Goal: Register for event/course

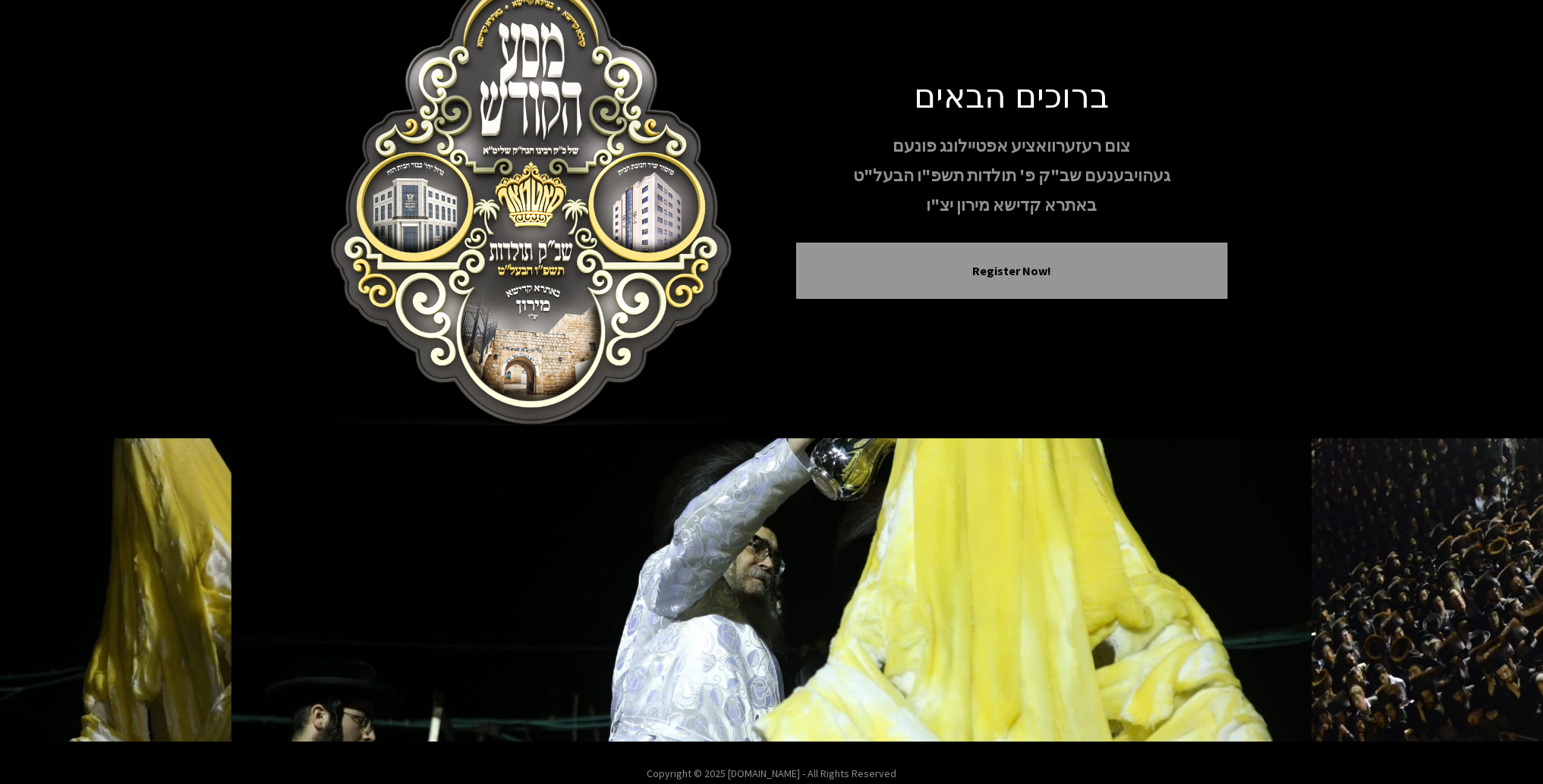
scroll to position [63, 0]
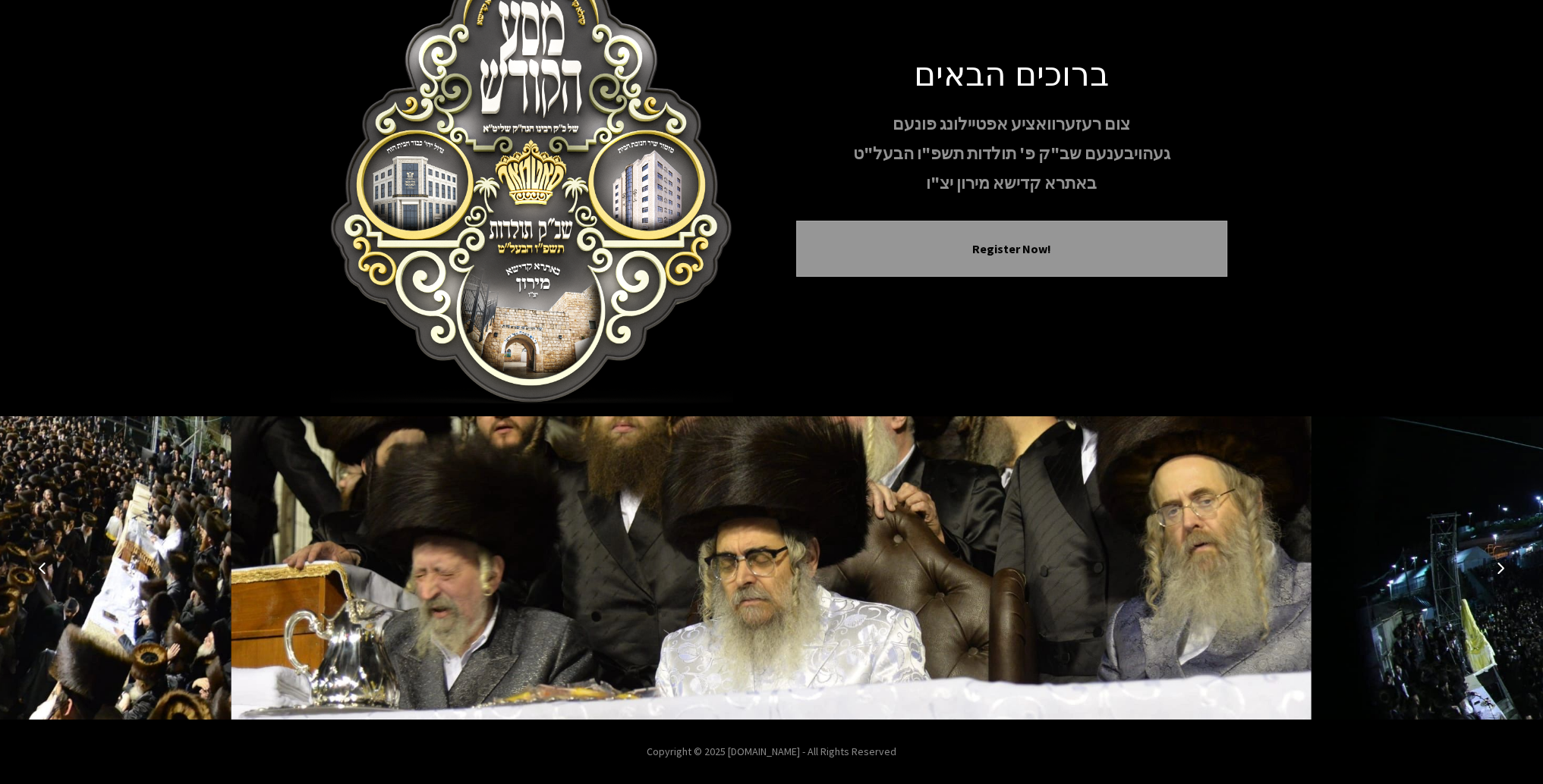
click at [1499, 568] on icon "Next image" at bounding box center [1500, 568] width 12 height 12
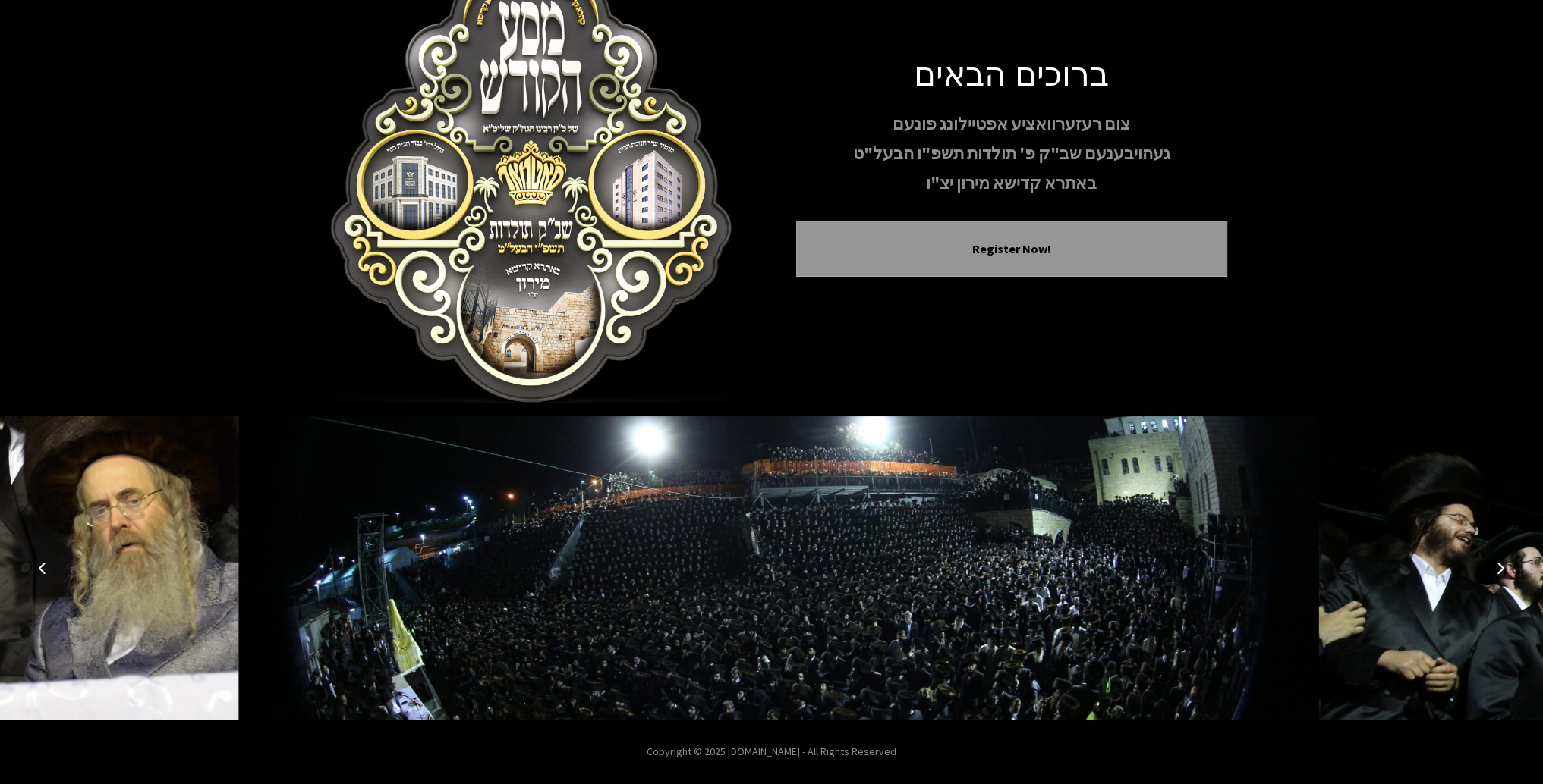
click at [1499, 568] on icon "Next image" at bounding box center [1500, 568] width 12 height 12
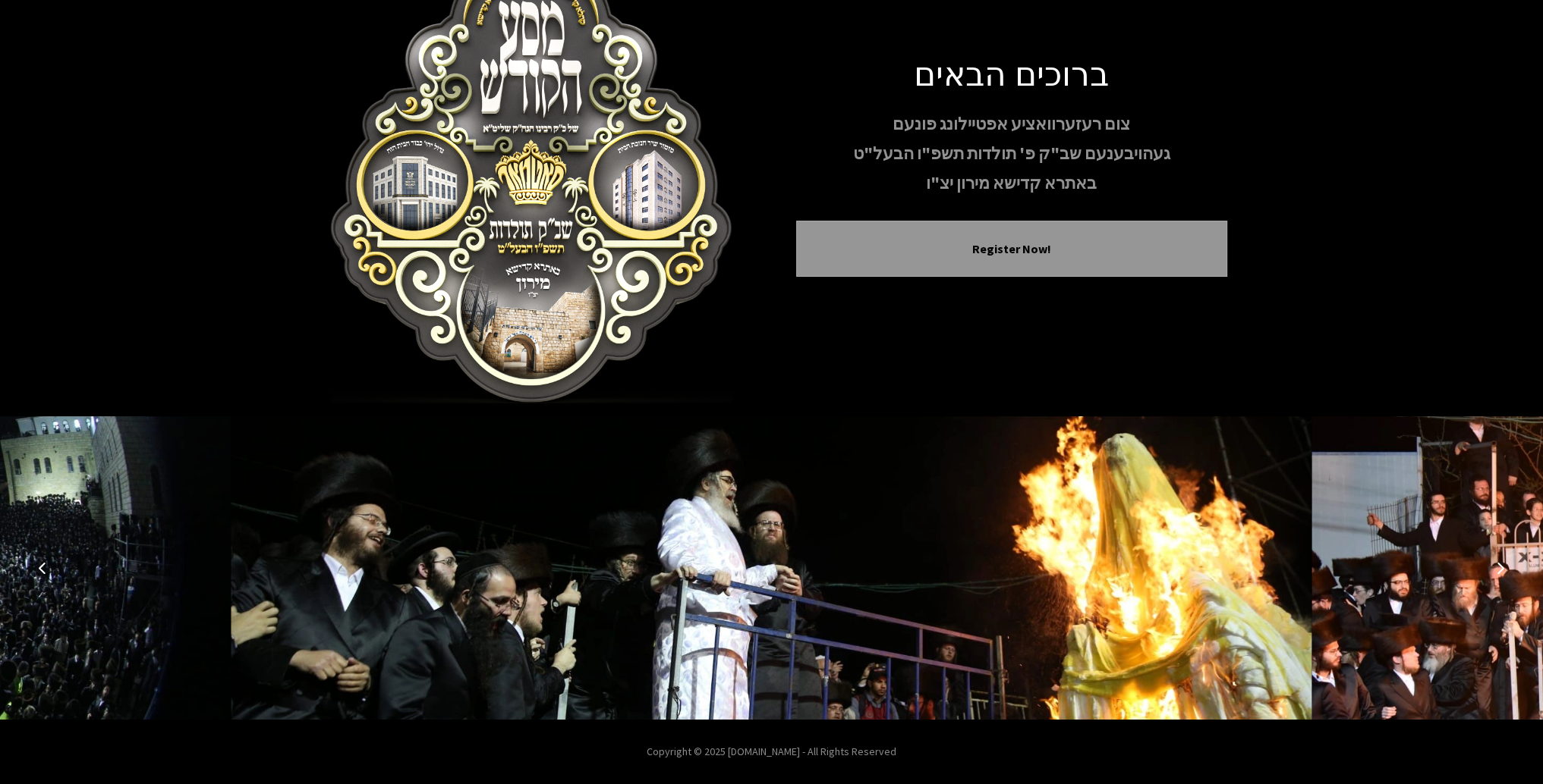
click at [1499, 568] on icon "Next image" at bounding box center [1500, 568] width 12 height 12
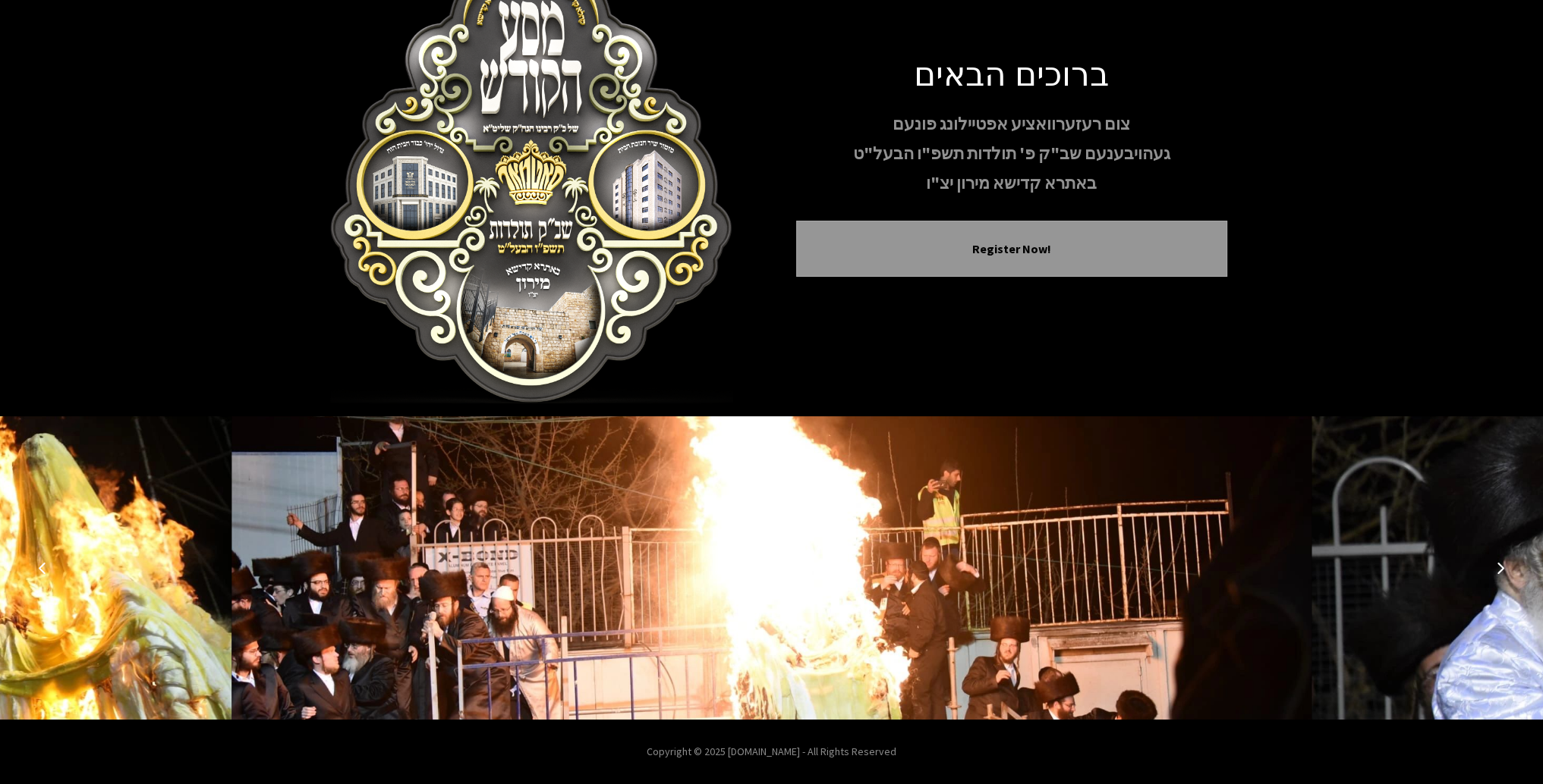
click at [1499, 568] on icon "Next image" at bounding box center [1500, 568] width 12 height 12
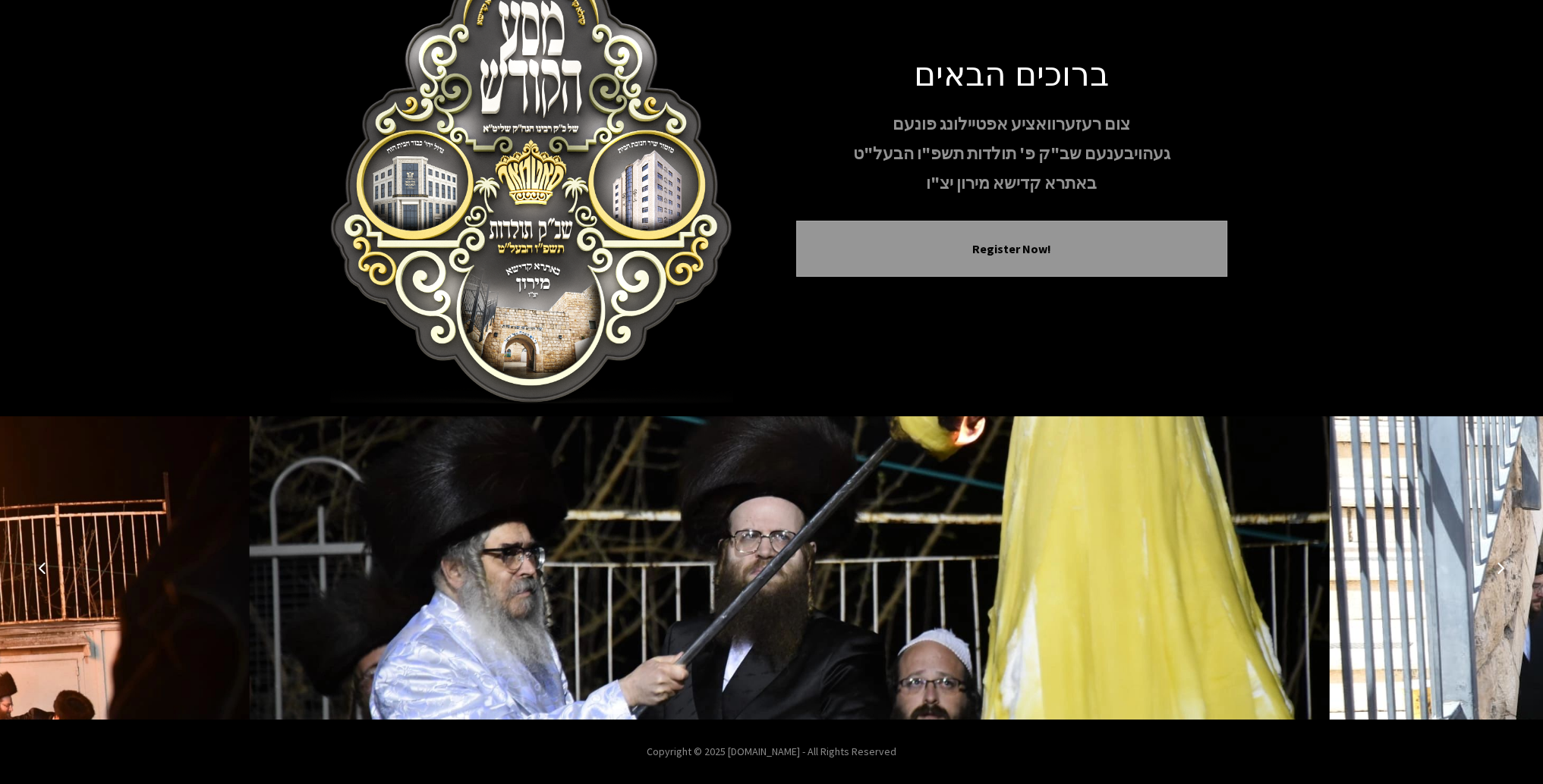
click at [1499, 568] on icon "Next image" at bounding box center [1500, 568] width 12 height 12
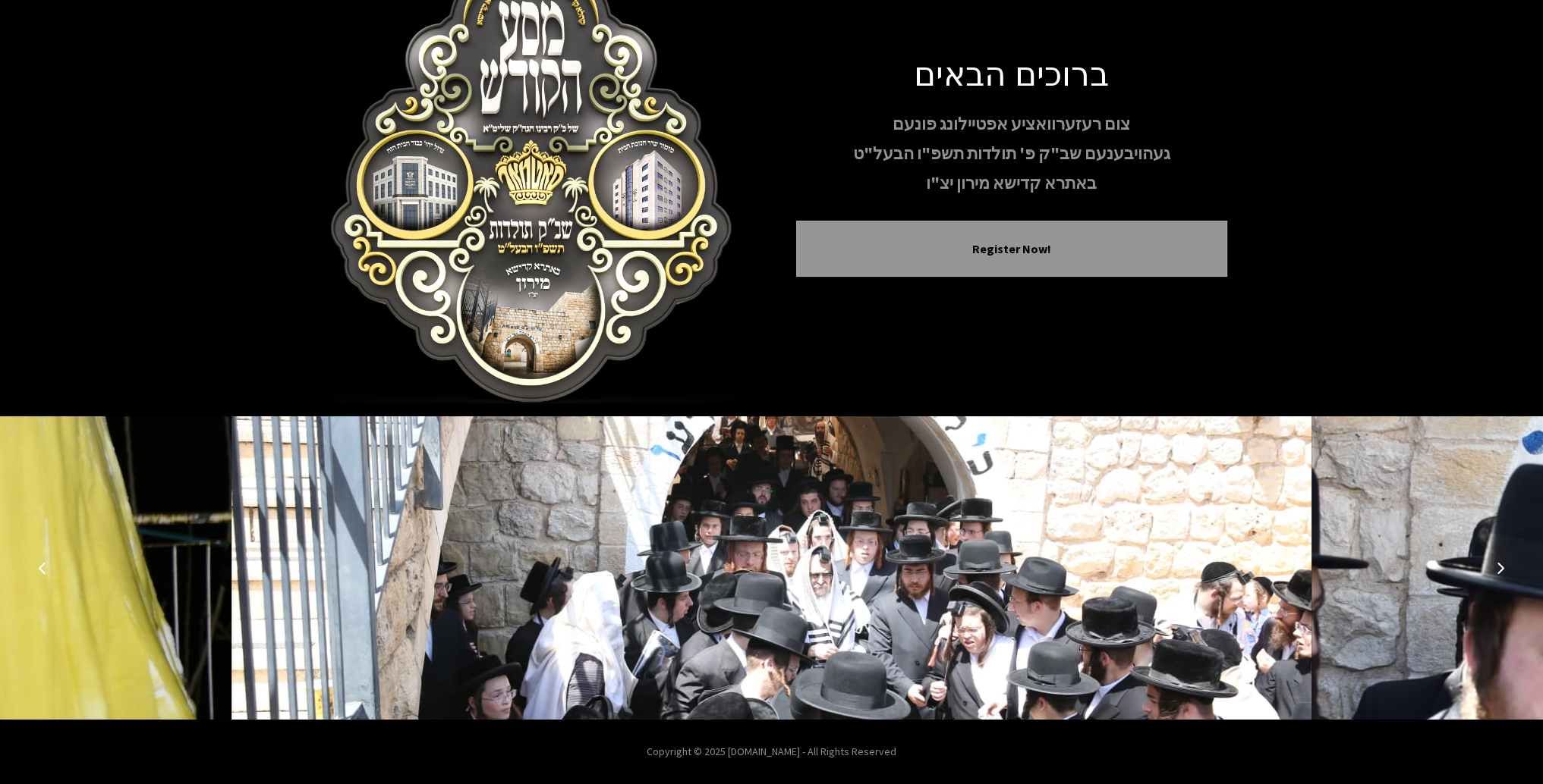
click at [1499, 568] on icon "Next image" at bounding box center [1500, 568] width 12 height 12
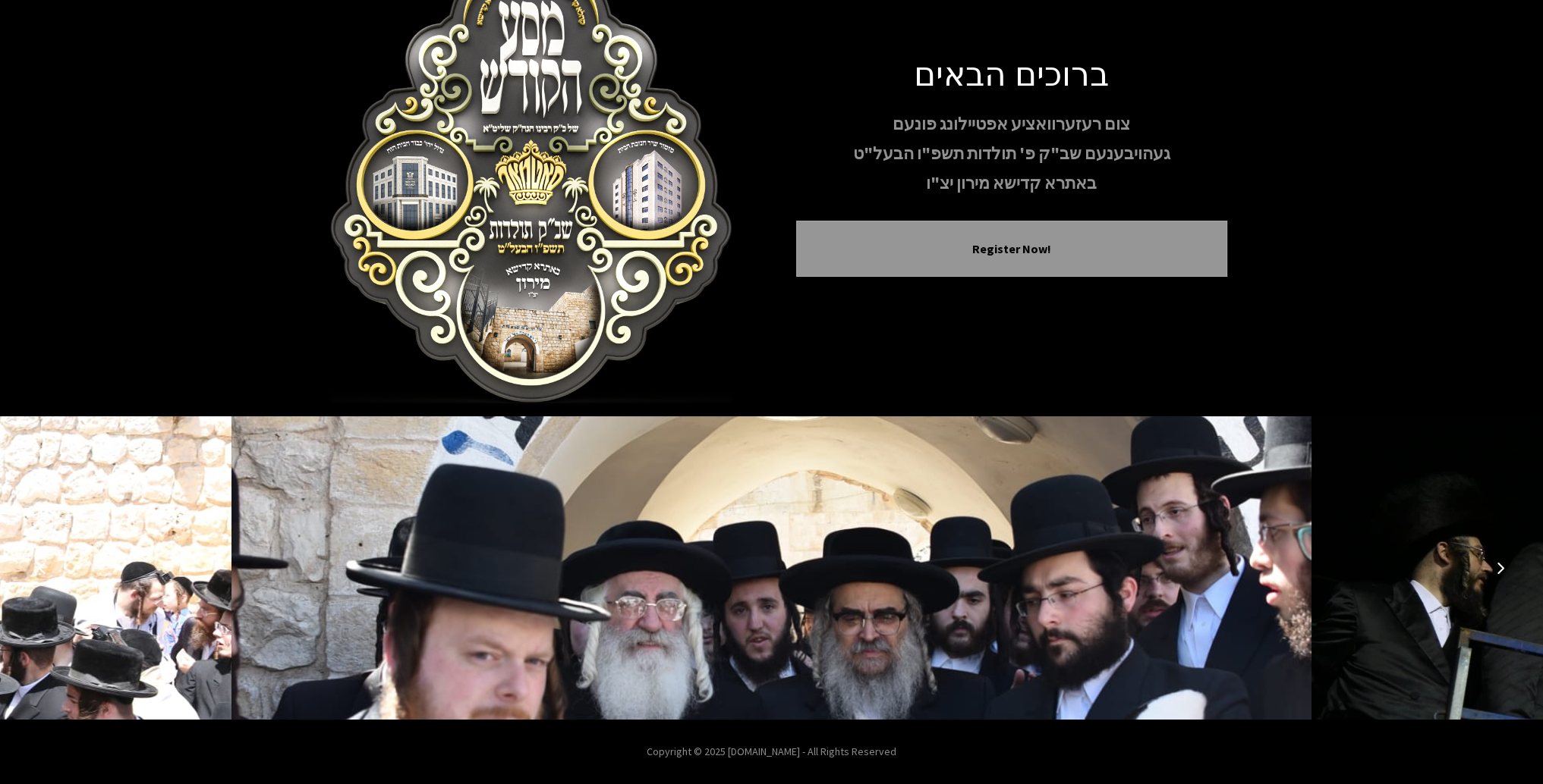
click at [1499, 568] on icon "Next image" at bounding box center [1500, 568] width 12 height 12
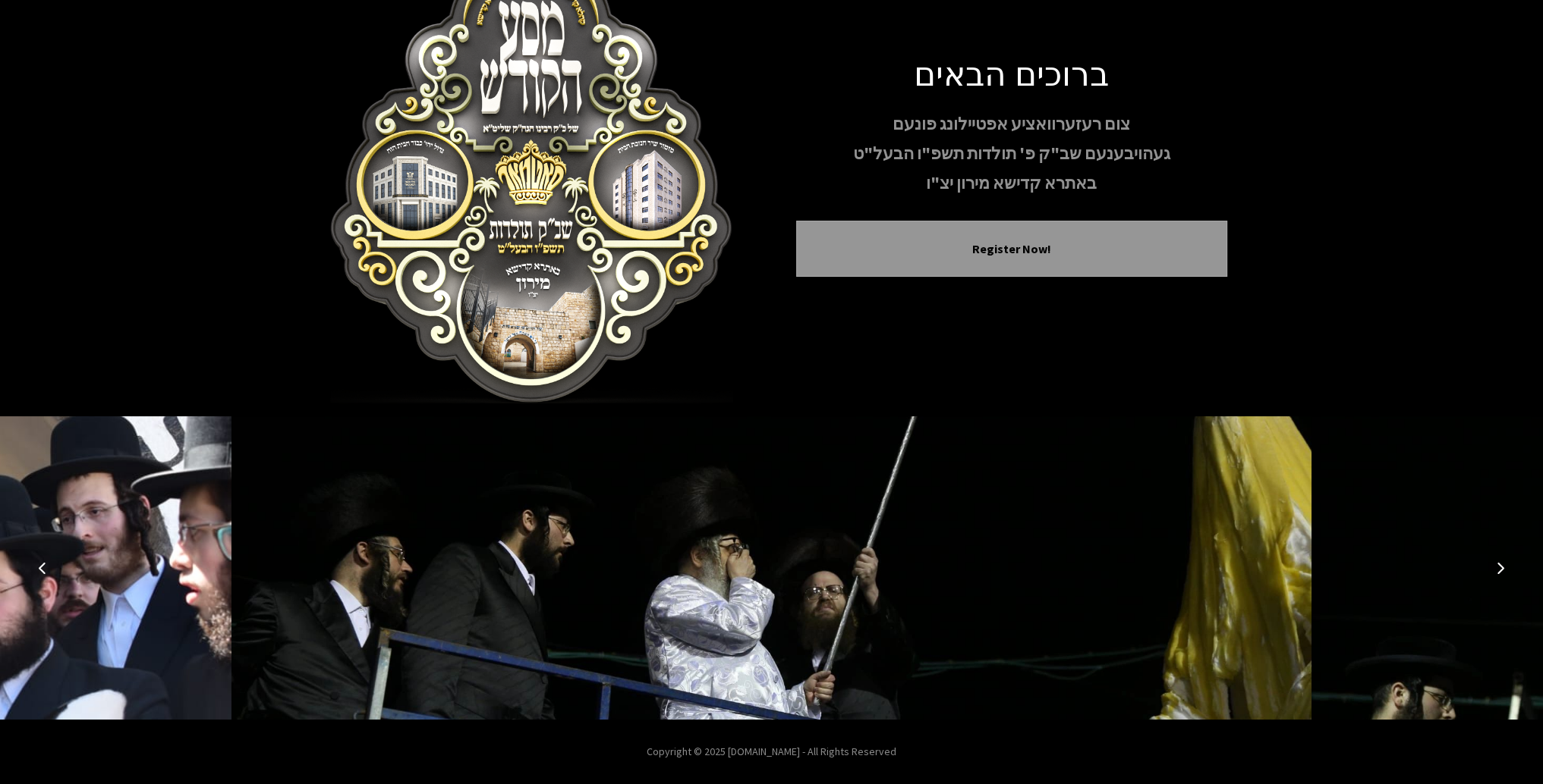
click at [1499, 568] on icon "Next image" at bounding box center [1500, 568] width 12 height 12
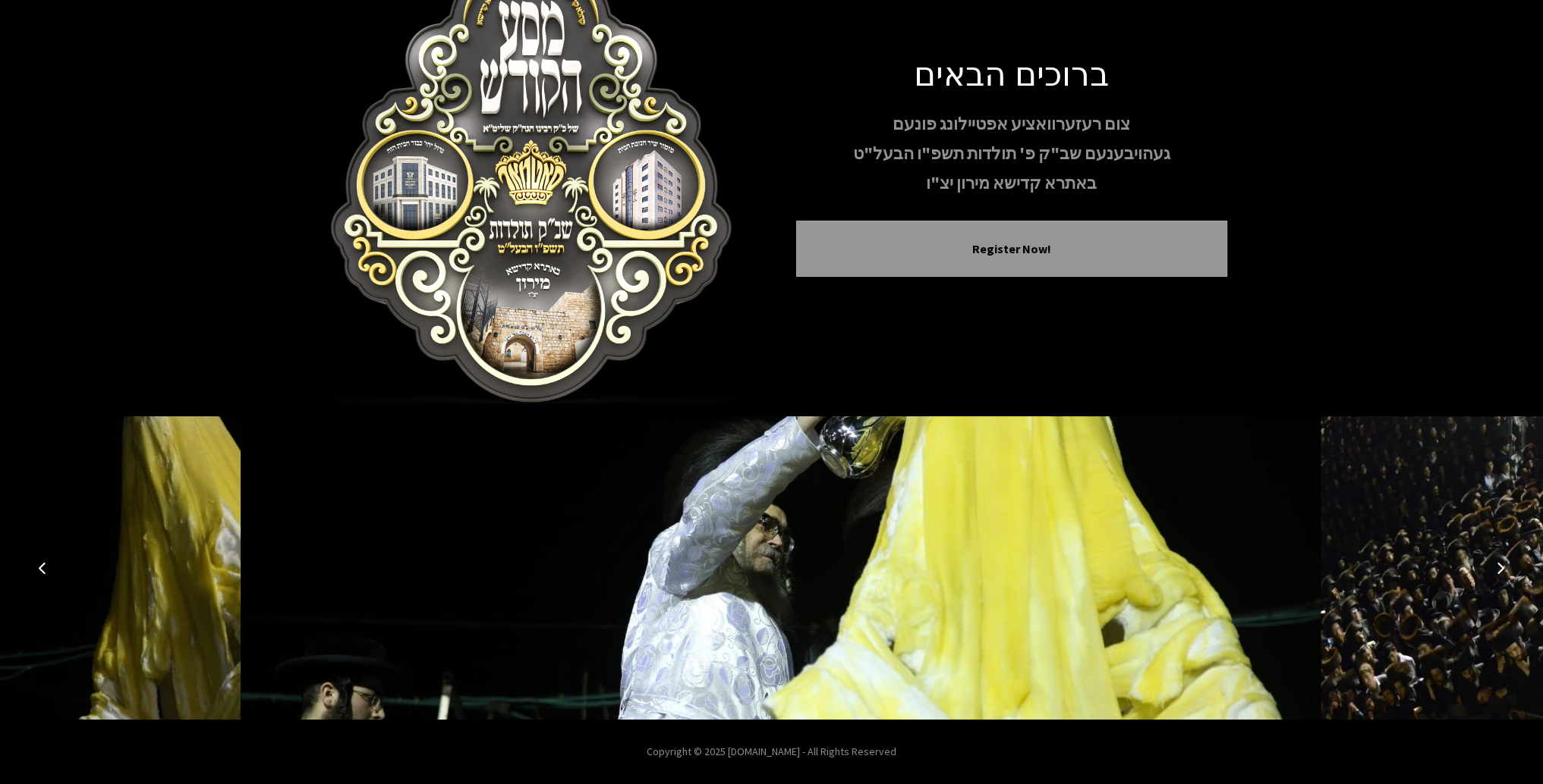
click at [1499, 568] on icon "Next image" at bounding box center [1500, 568] width 12 height 12
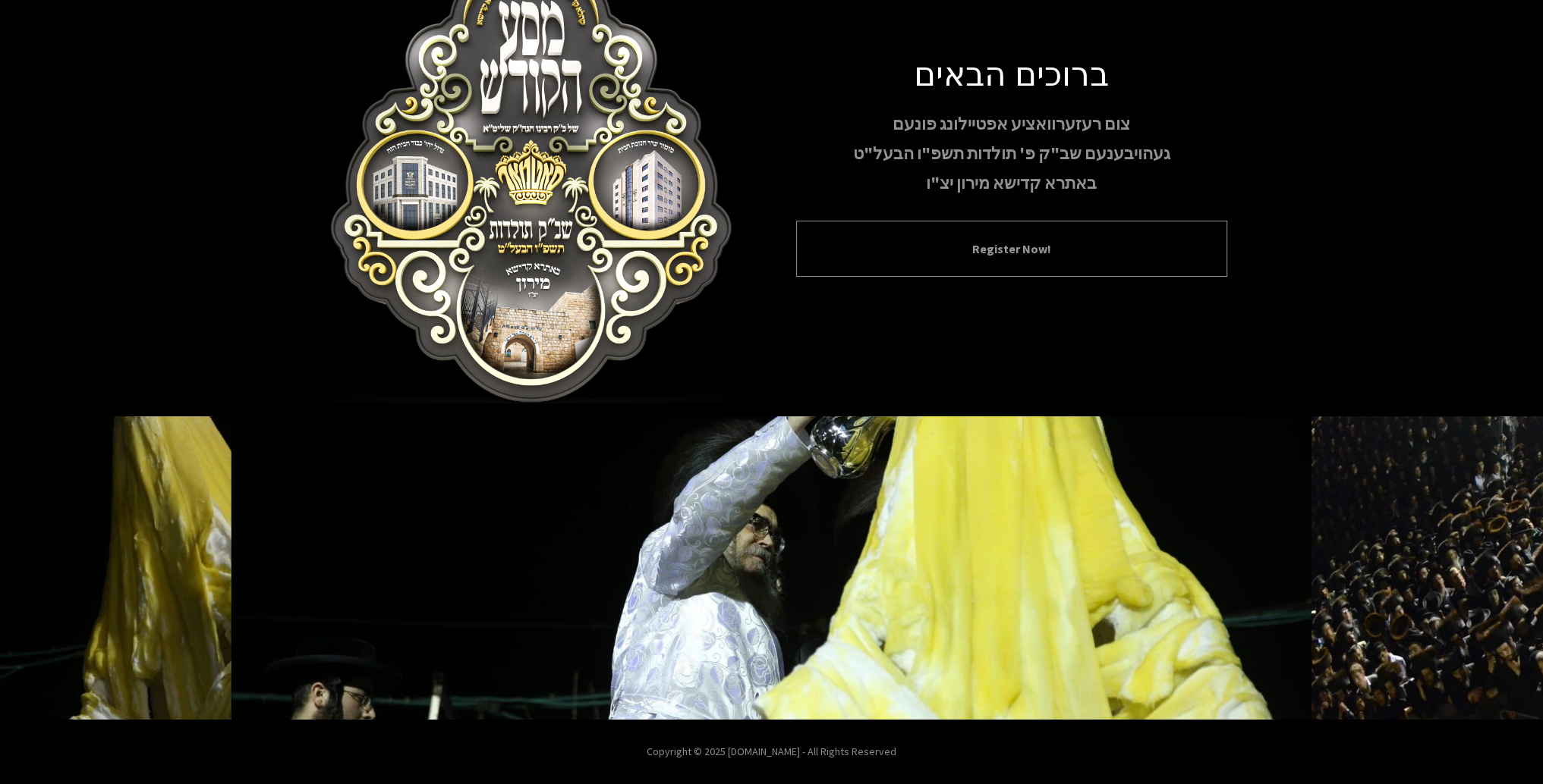
click at [1066, 221] on div "Register Now!" at bounding box center [1012, 249] width 431 height 56
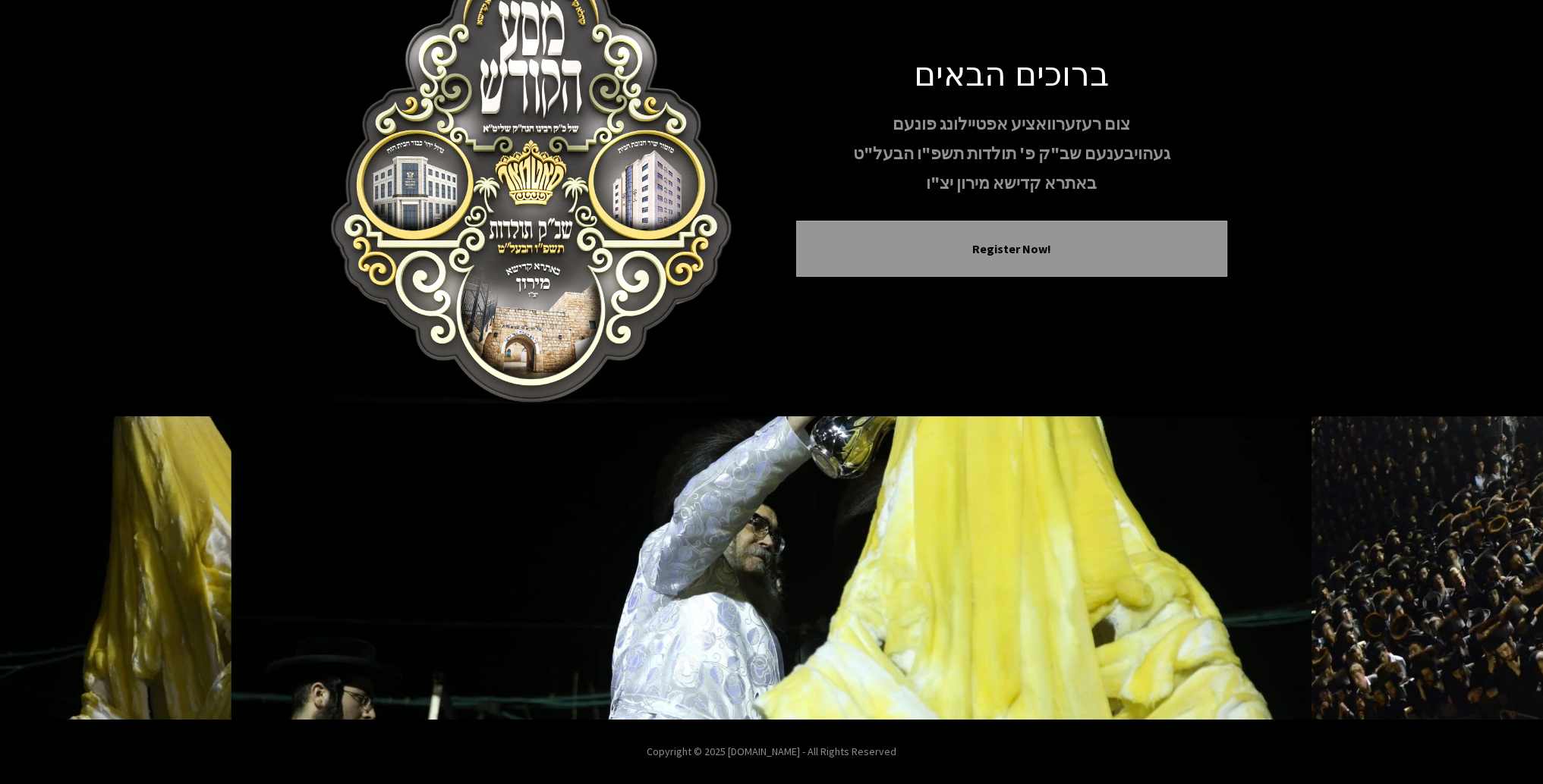
scroll to position [0, 0]
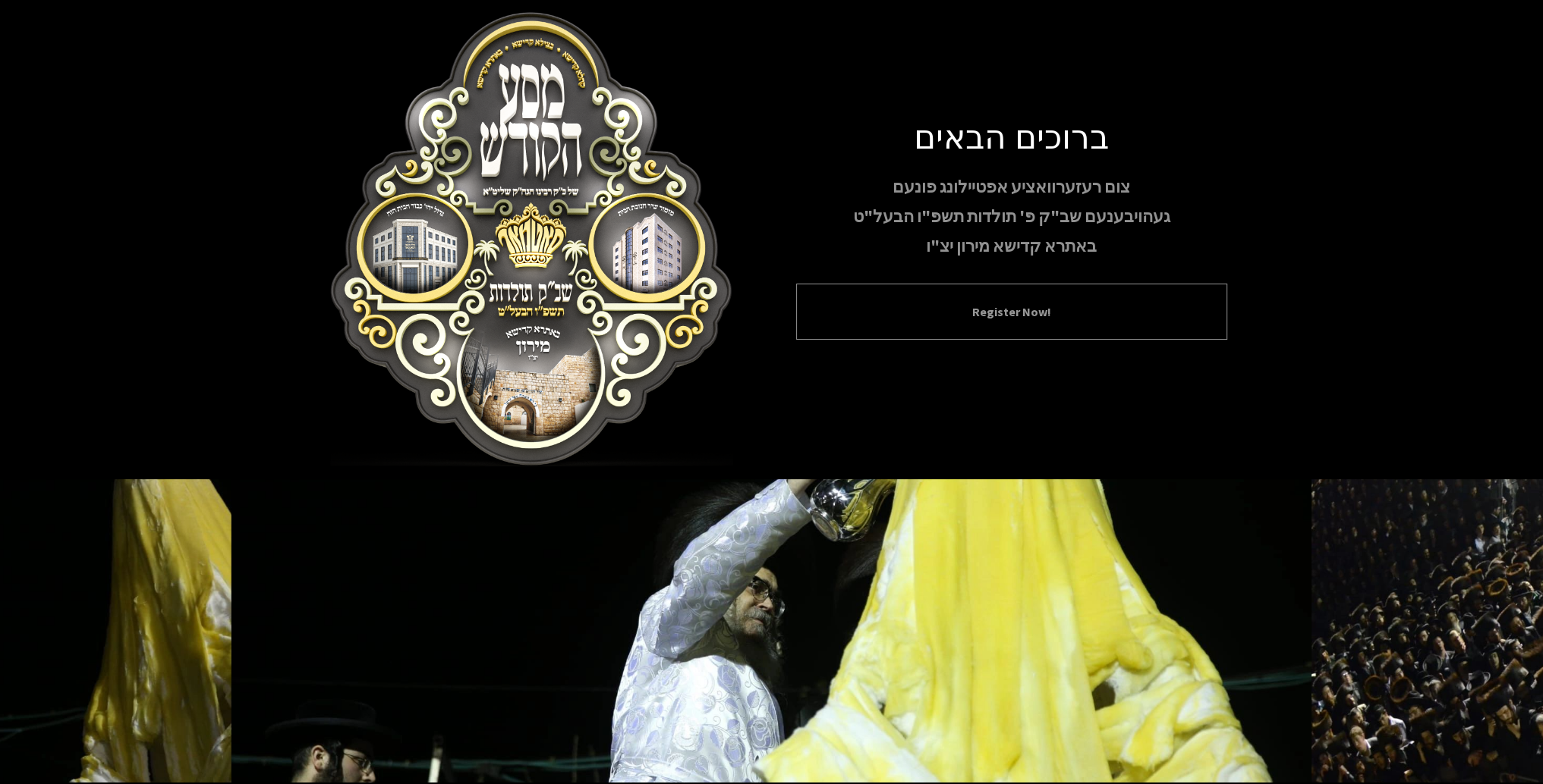
click at [956, 310] on button "Register Now!" at bounding box center [1012, 312] width 393 height 19
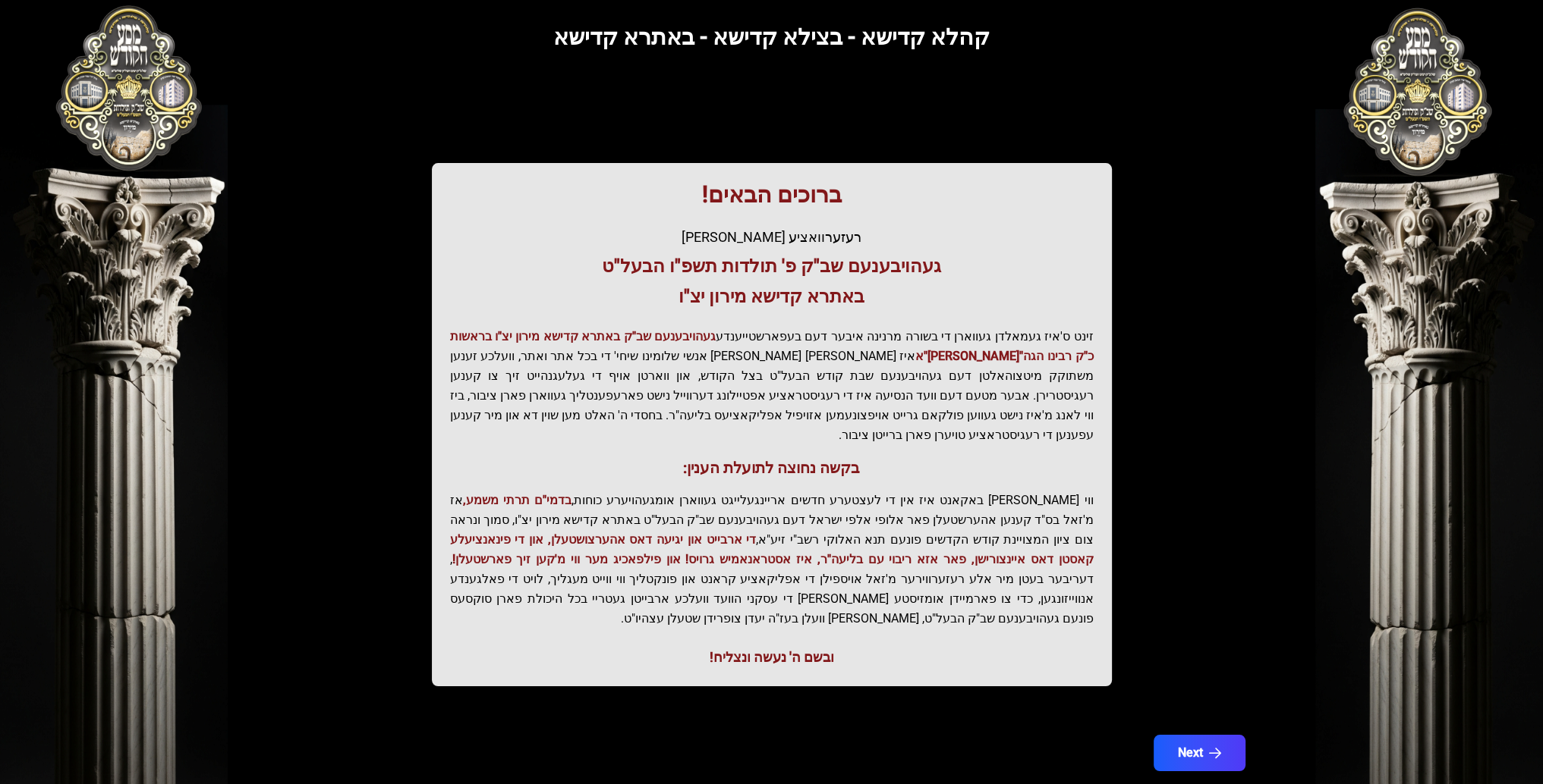
scroll to position [94, 0]
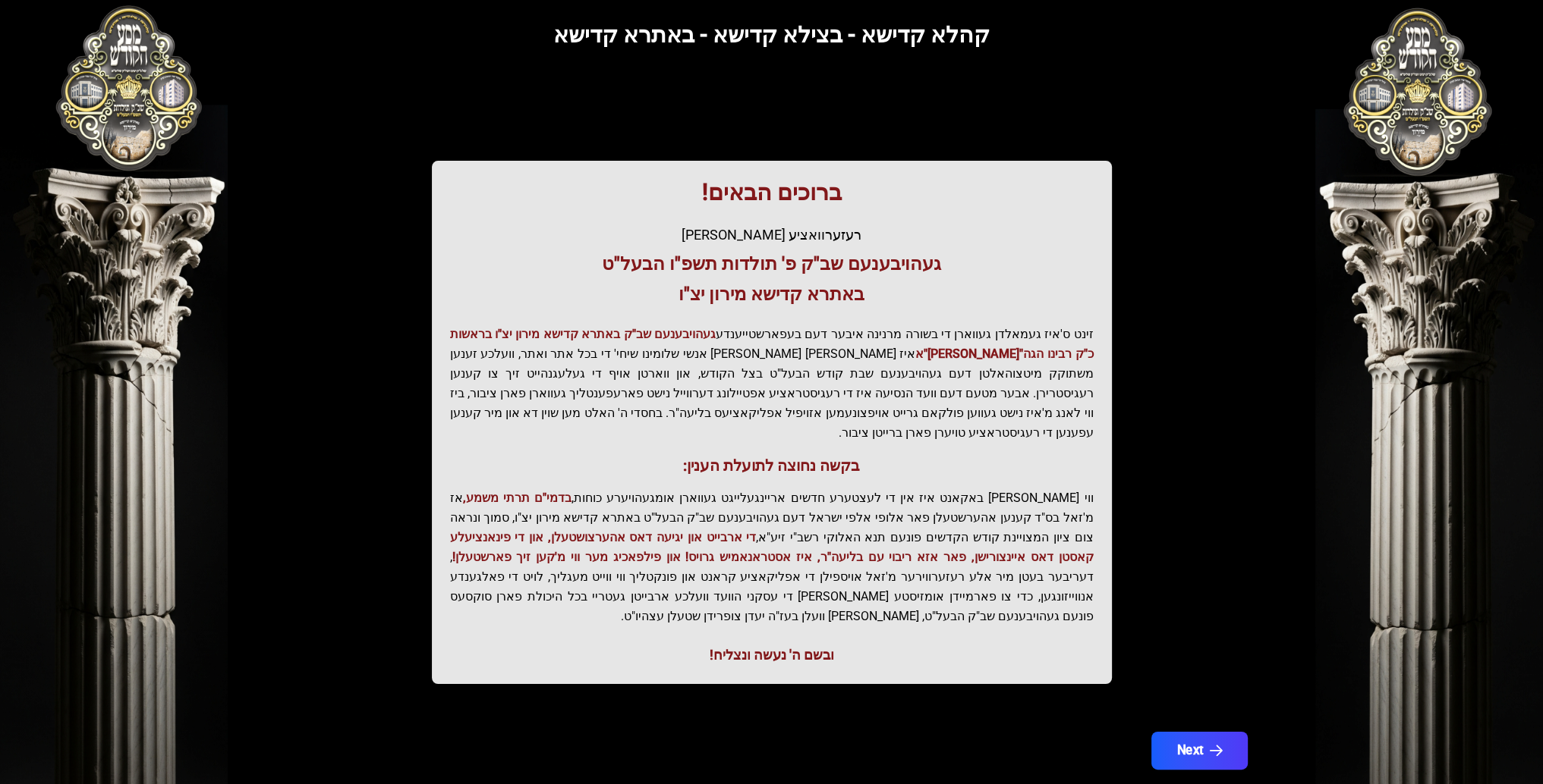
click at [1187, 732] on button "Next" at bounding box center [1199, 750] width 97 height 38
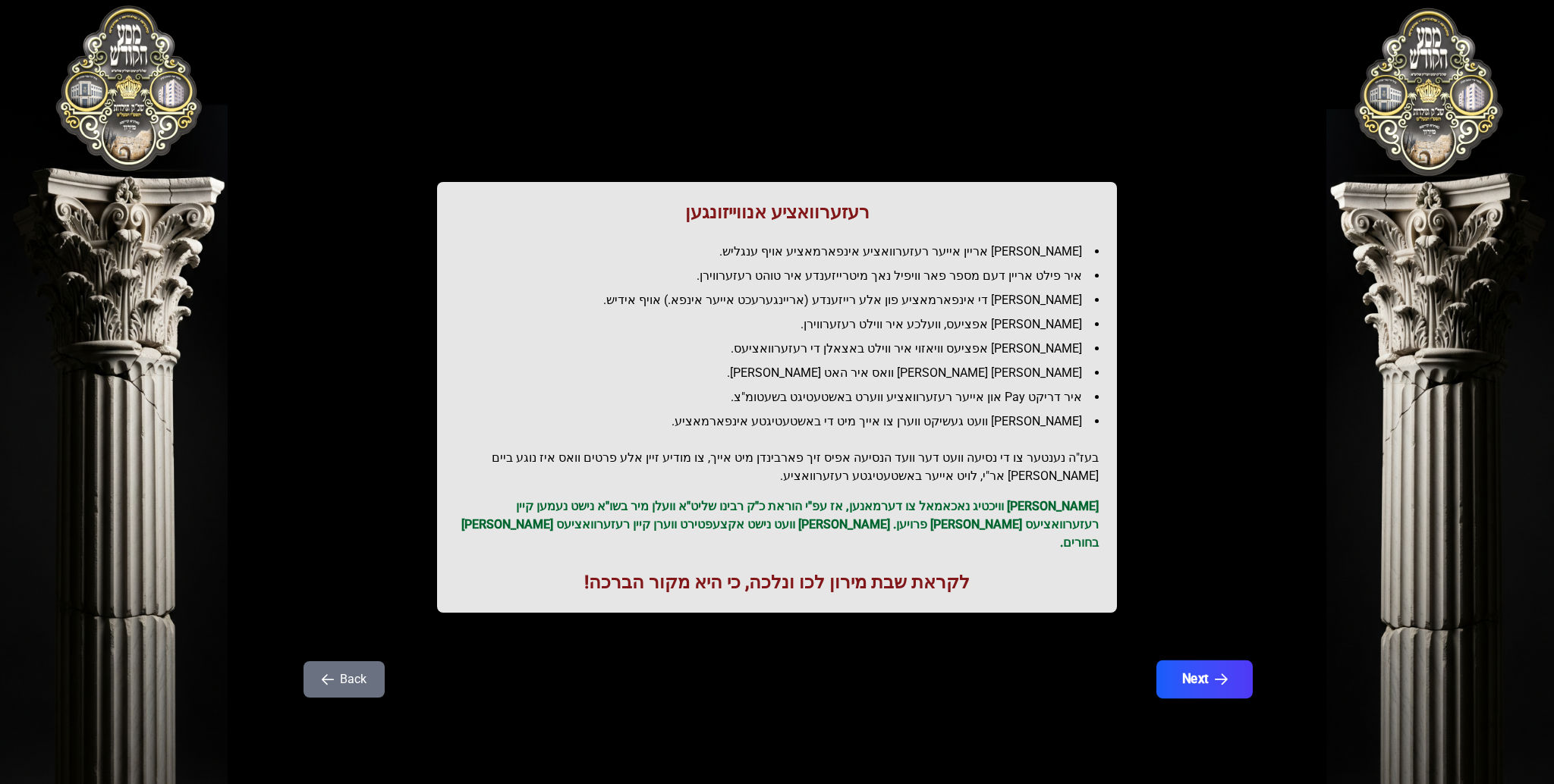
click at [1197, 661] on button "Next" at bounding box center [1205, 679] width 97 height 38
